Goal: Transaction & Acquisition: Subscribe to service/newsletter

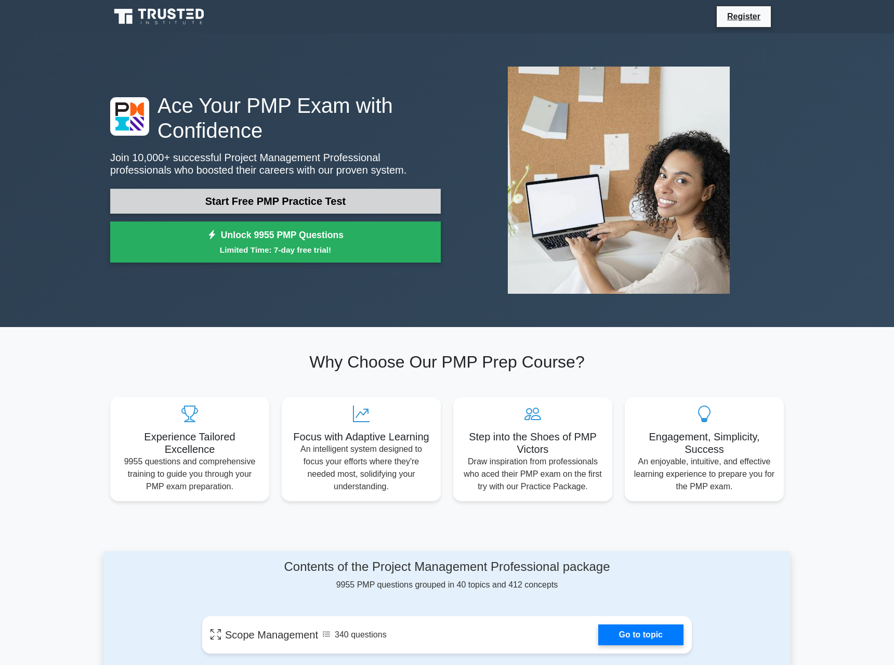
click at [256, 206] on link "Start Free PMP Practice Test" at bounding box center [275, 201] width 331 height 25
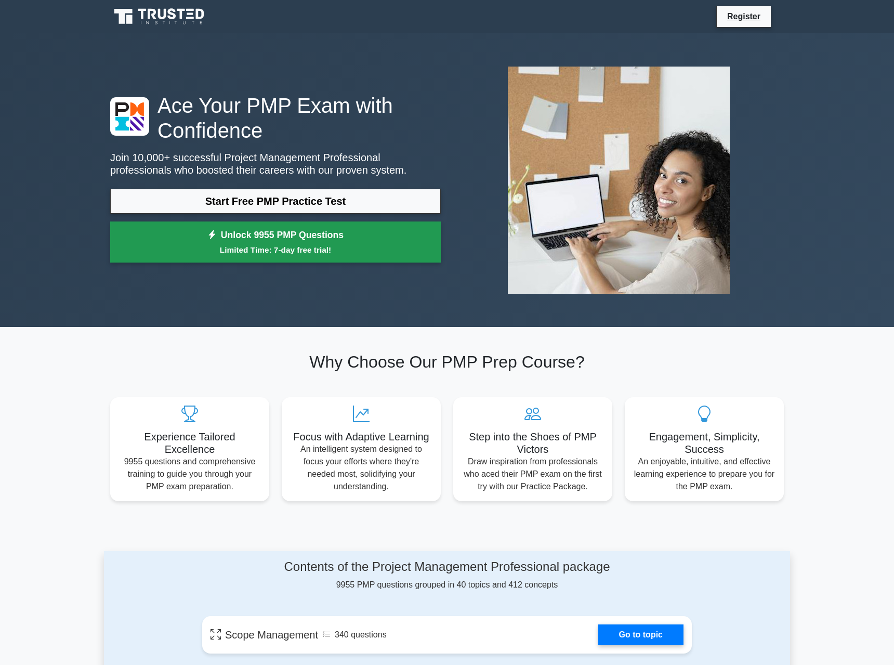
click at [282, 237] on link "Unlock 9955 PMP Questions Limited Time: 7-day free trial!" at bounding box center [275, 243] width 331 height 42
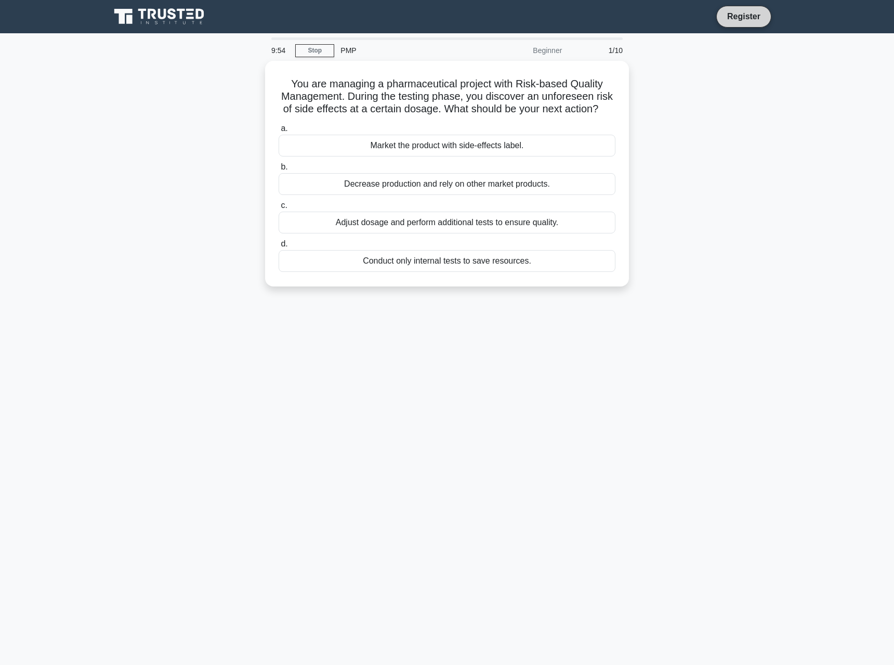
click at [737, 21] on link "Register" at bounding box center [744, 16] width 46 height 13
